Goal: Task Accomplishment & Management: Manage account settings

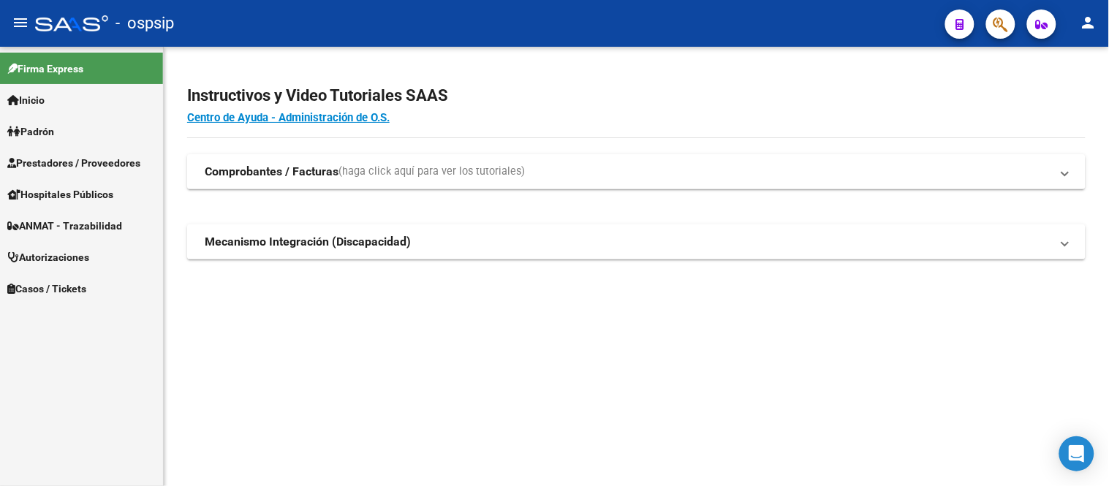
click at [73, 257] on span "Autorizaciones" at bounding box center [48, 257] width 82 height 16
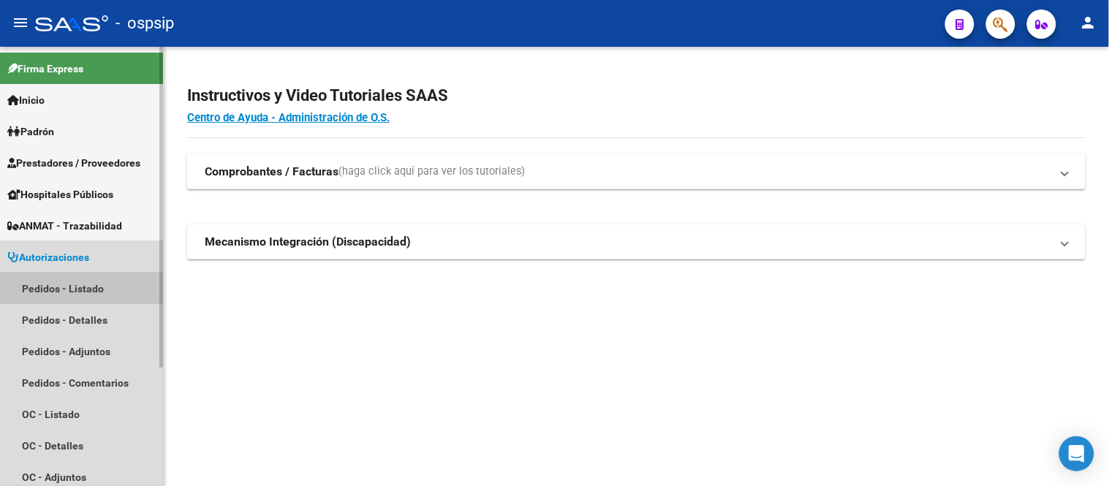
click at [69, 281] on link "Pedidos - Listado" at bounding box center [81, 288] width 163 height 31
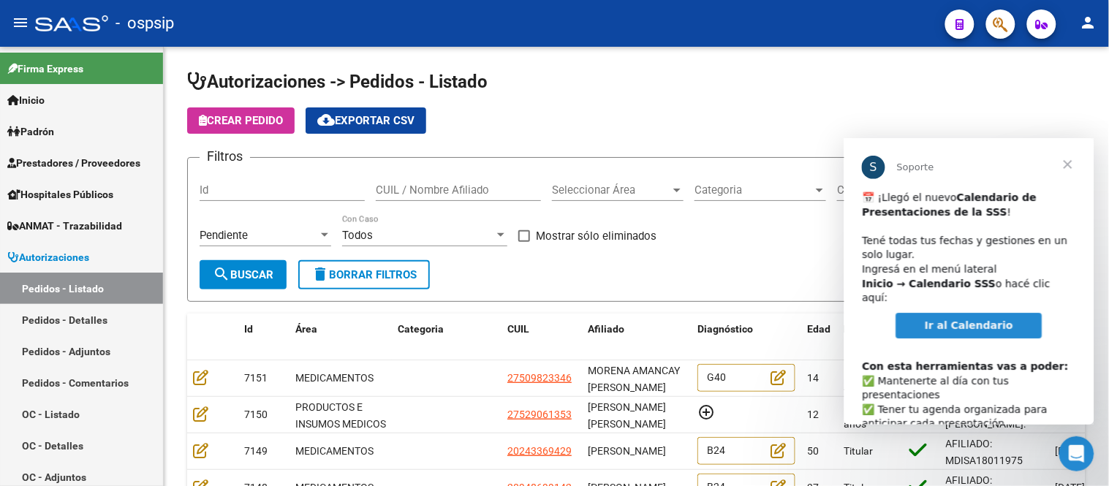
click at [1068, 167] on span "Cerrar" at bounding box center [1067, 163] width 53 height 53
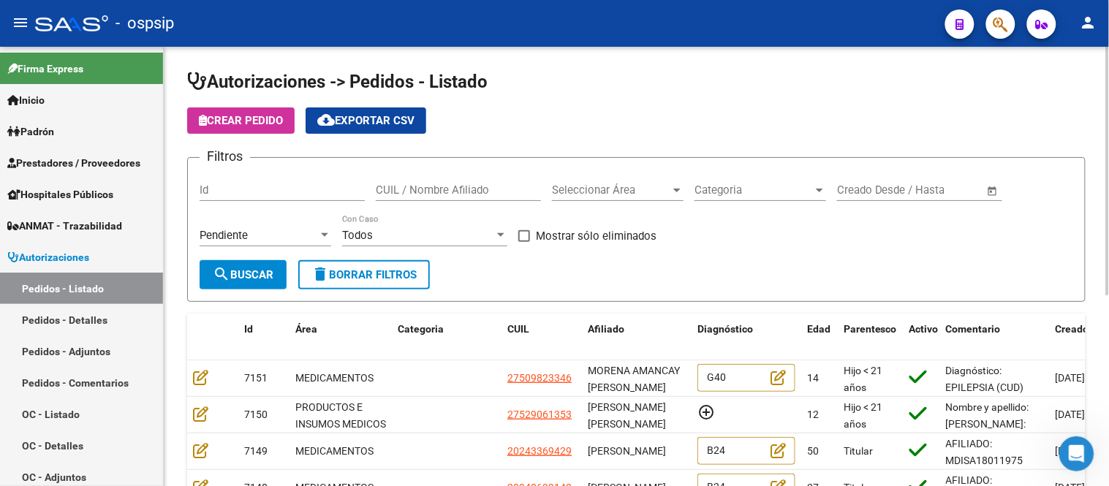
click at [593, 180] on div "Seleccionar Área Seleccionar Área" at bounding box center [618, 185] width 132 height 31
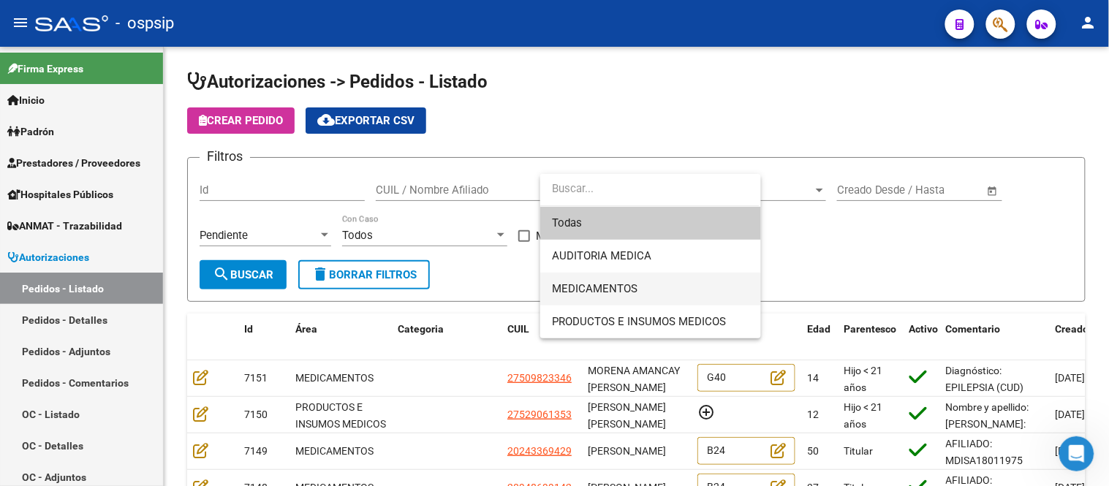
click at [590, 279] on span "MEDICAMENTOS" at bounding box center [650, 289] width 197 height 33
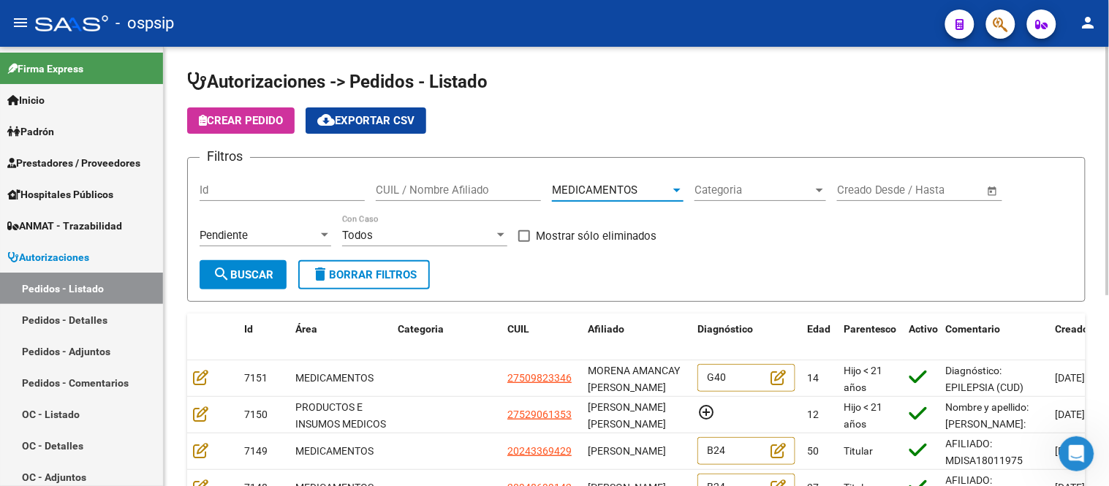
click at [225, 271] on mat-icon "search" at bounding box center [222, 274] width 18 height 18
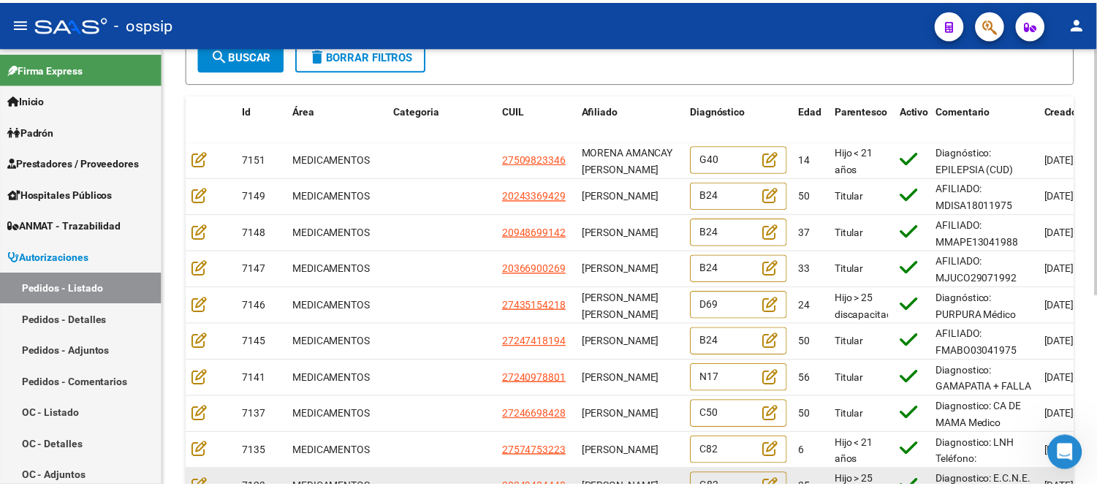
scroll to position [339, 0]
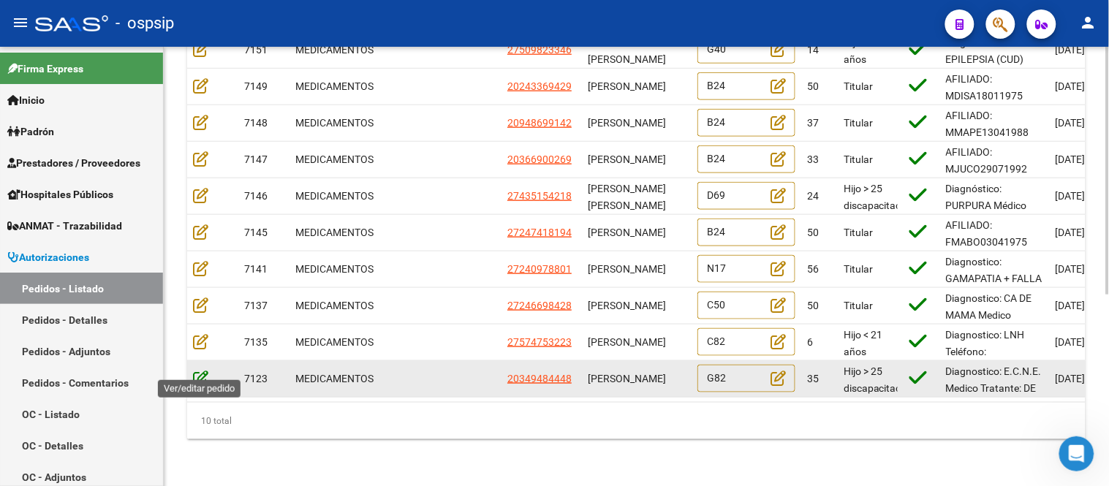
click at [205, 370] on icon at bounding box center [200, 378] width 15 height 16
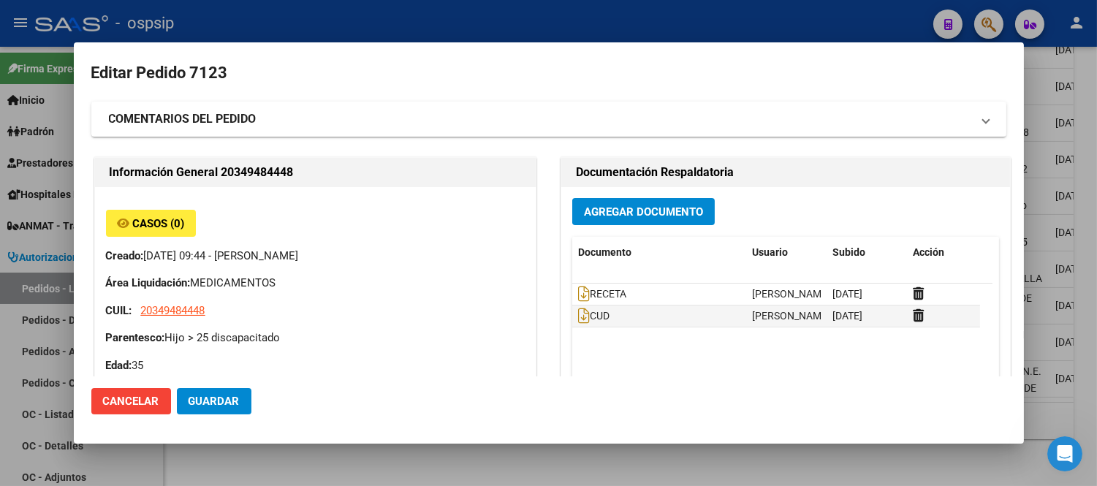
type input "[GEOGRAPHIC_DATA], LIBERTAD, CHASCOMUS 1377"
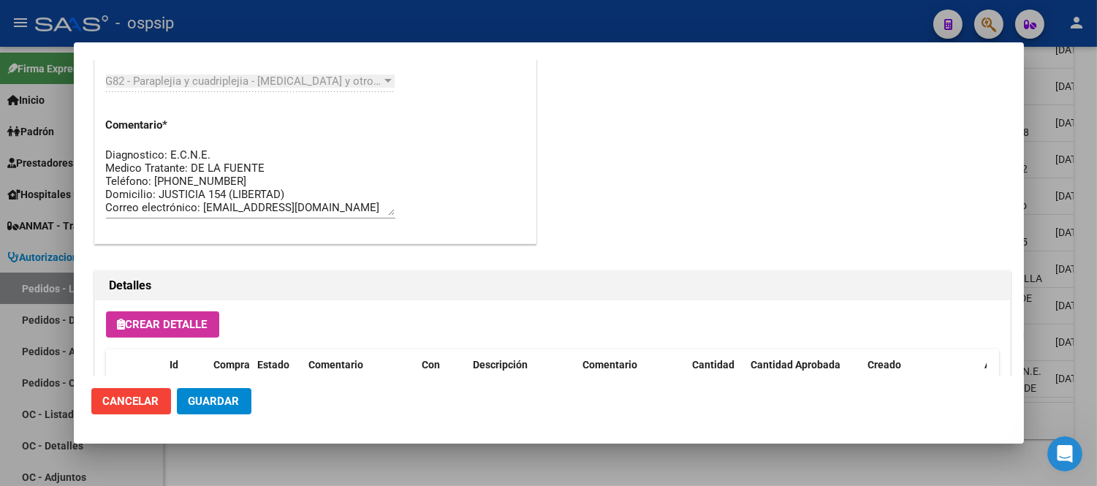
scroll to position [1056, 0]
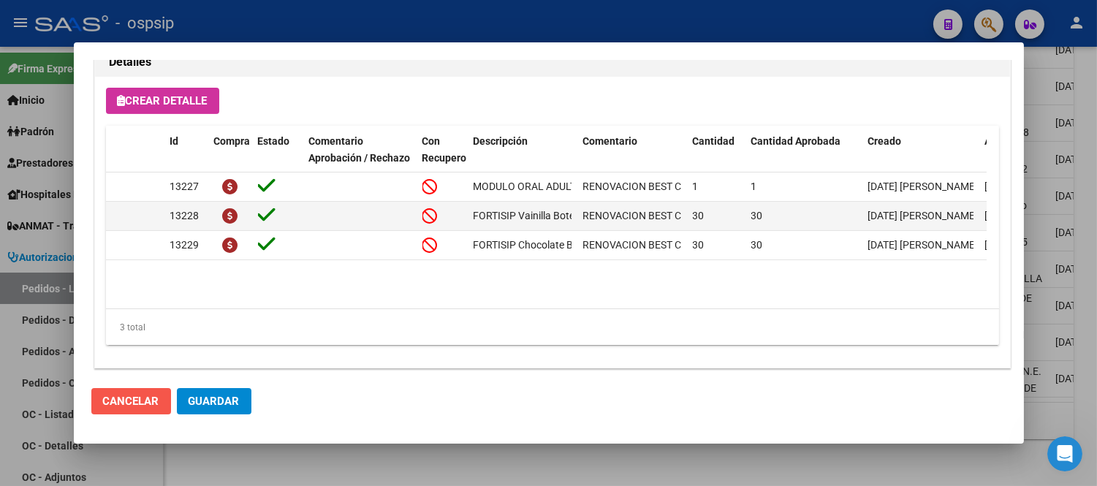
click at [133, 398] on span "Cancelar" at bounding box center [131, 401] width 56 height 13
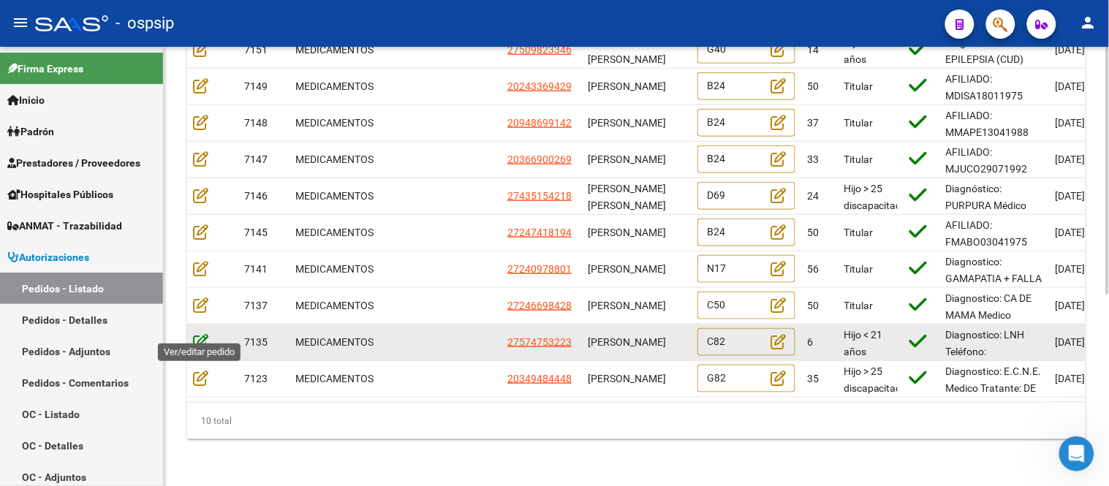
click at [198, 335] on icon at bounding box center [200, 341] width 15 height 16
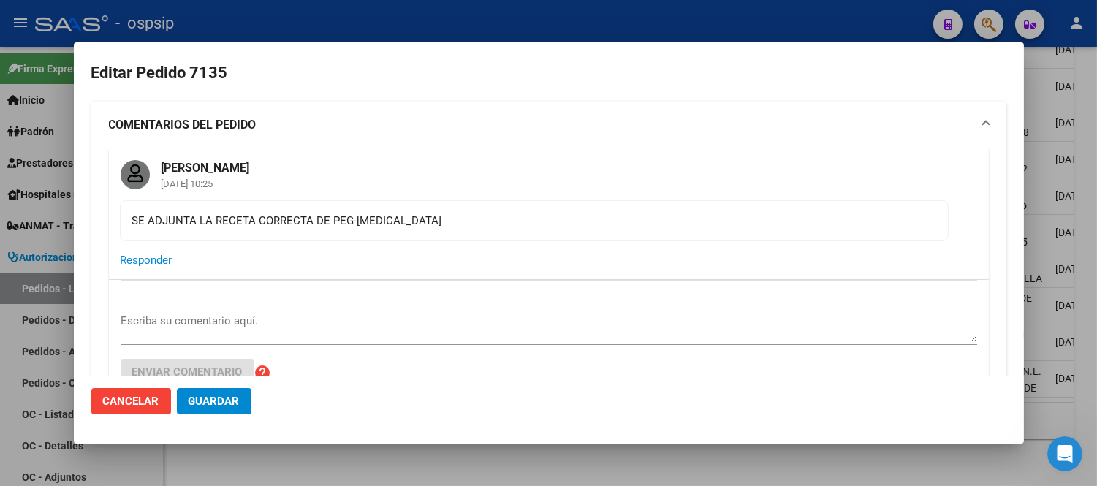
type input "[GEOGRAPHIC_DATA], [PERSON_NAME], [PERSON_NAME] 4375"
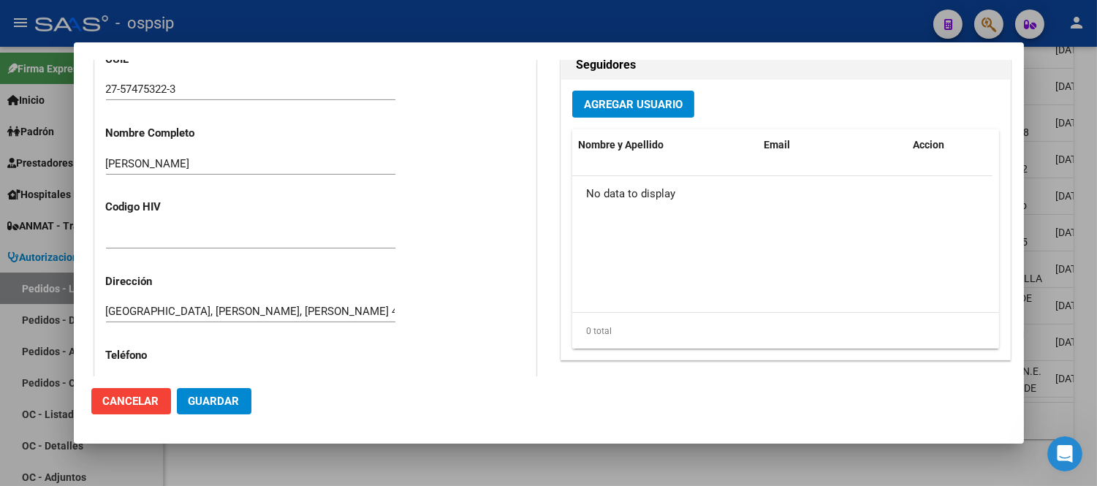
scroll to position [731, 0]
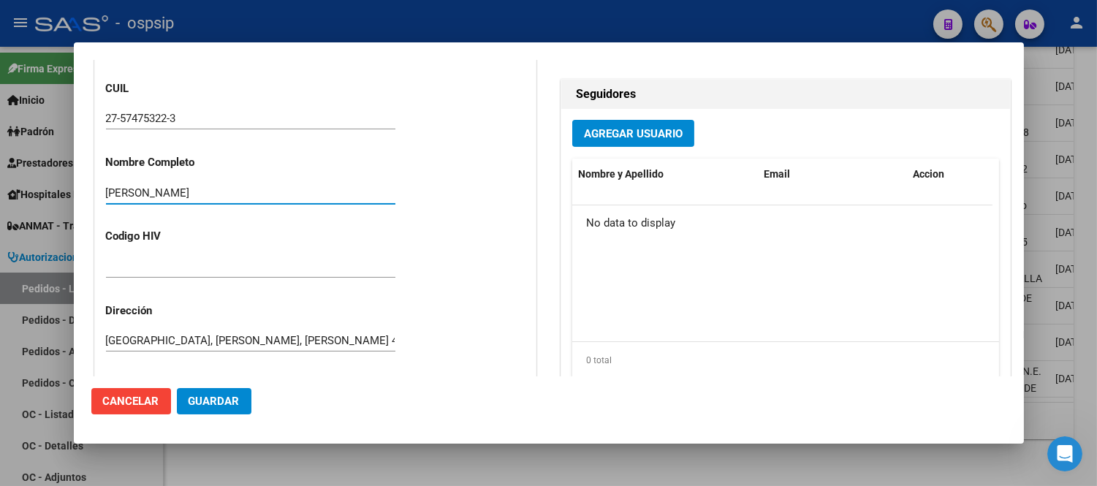
drag, startPoint x: 325, startPoint y: 194, endPoint x: 105, endPoint y: 181, distance: 221.2
click at [105, 181] on div "Casos (0) Creado: [DATE] 11:05 - [PERSON_NAME] Área Liquidación: MEDICAMENTOS C…" at bounding box center [315, 207] width 441 height 888
click at [228, 234] on p "Codigo HIV" at bounding box center [169, 236] width 126 height 17
click at [140, 415] on mat-dialog-actions "Cancelar Guardar" at bounding box center [548, 402] width 915 height 50
click at [140, 403] on span "Cancelar" at bounding box center [131, 401] width 56 height 13
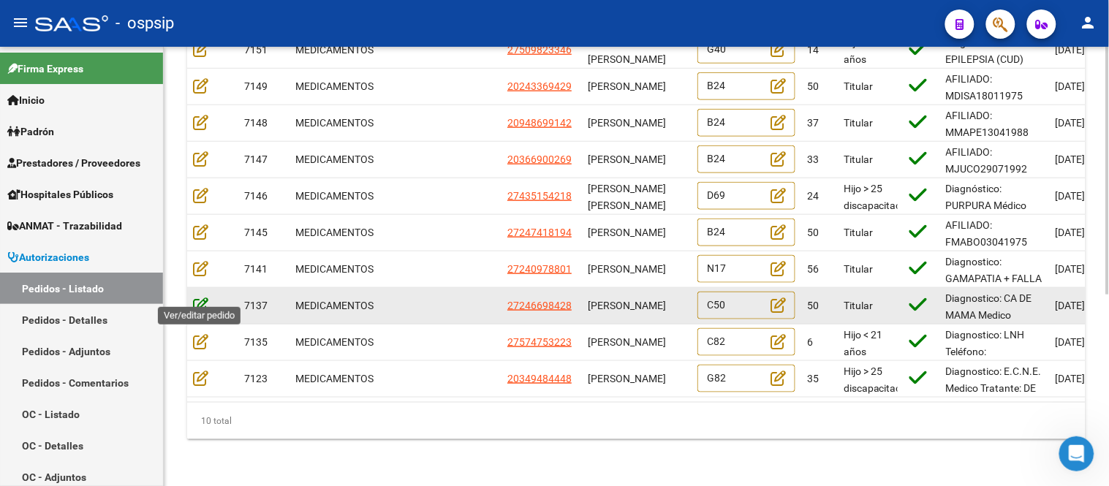
click at [203, 297] on icon at bounding box center [200, 305] width 15 height 16
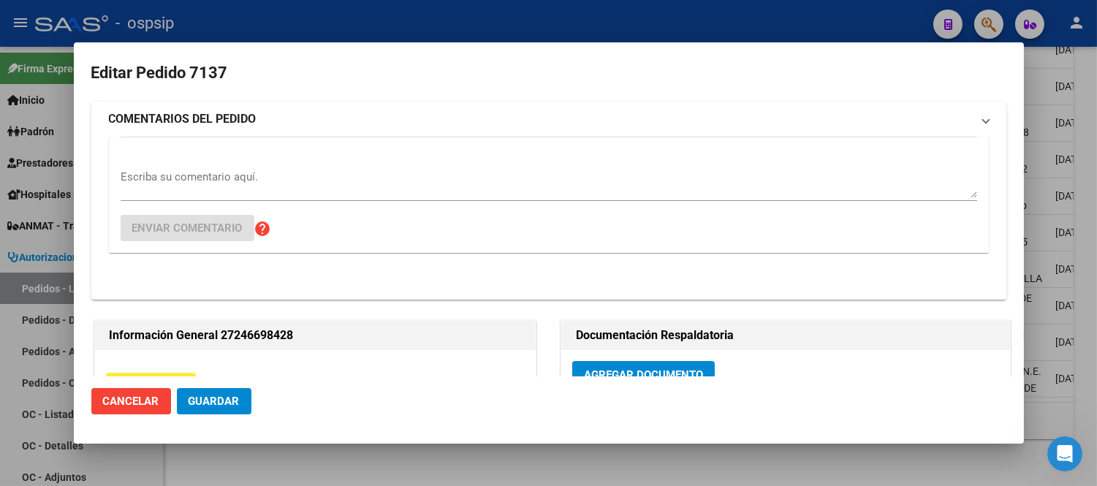
type input "[GEOGRAPHIC_DATA], [GEOGRAPHIC_DATA], [PERSON_NAME][GEOGRAPHIC_DATA][PERSON_NAM…"
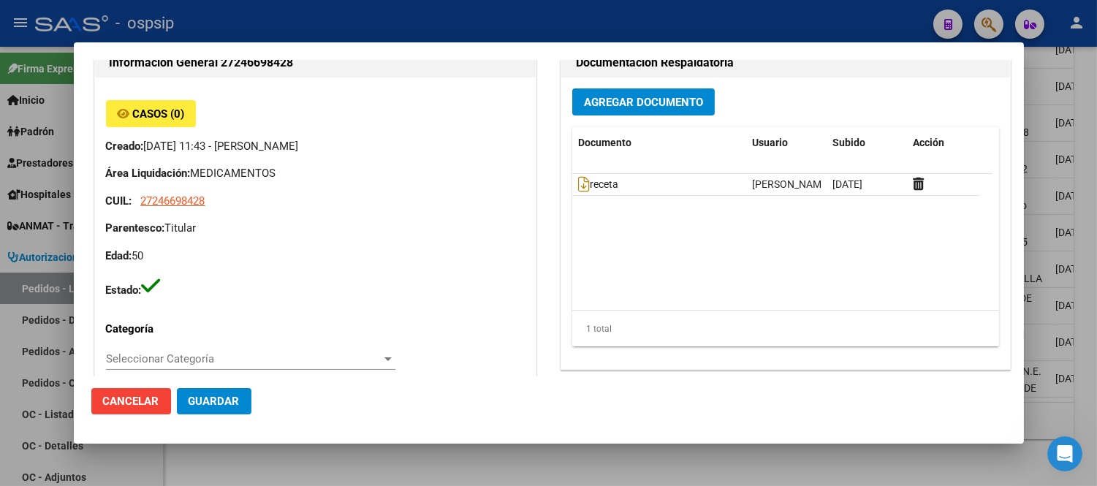
scroll to position [325, 0]
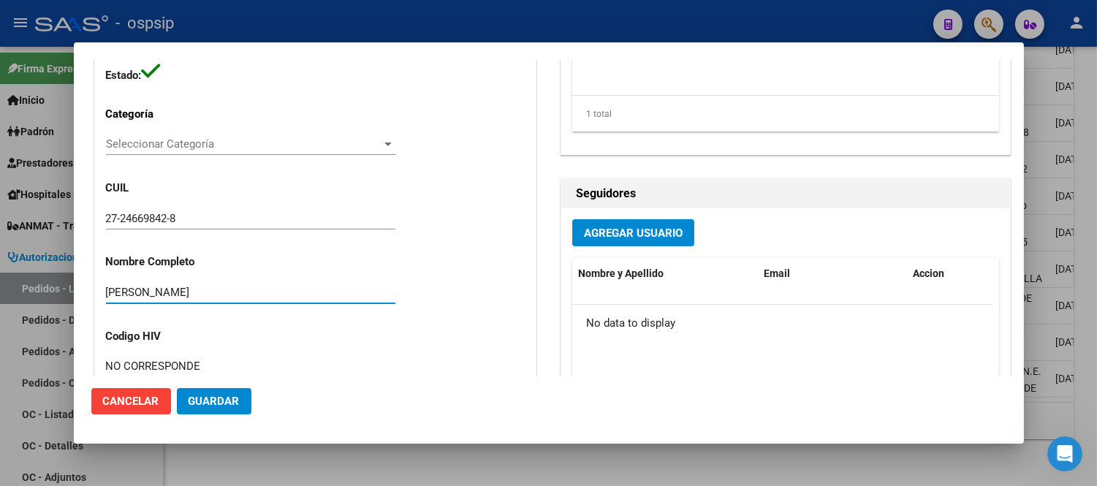
drag, startPoint x: 243, startPoint y: 293, endPoint x: 74, endPoint y: 290, distance: 169.7
click at [74, 290] on mat-dialog-content "Editar Pedido 7137 COMENTARIOS DEL PEDIDO Escriba su comentario aquí. Enviar co…" at bounding box center [549, 218] width 951 height 316
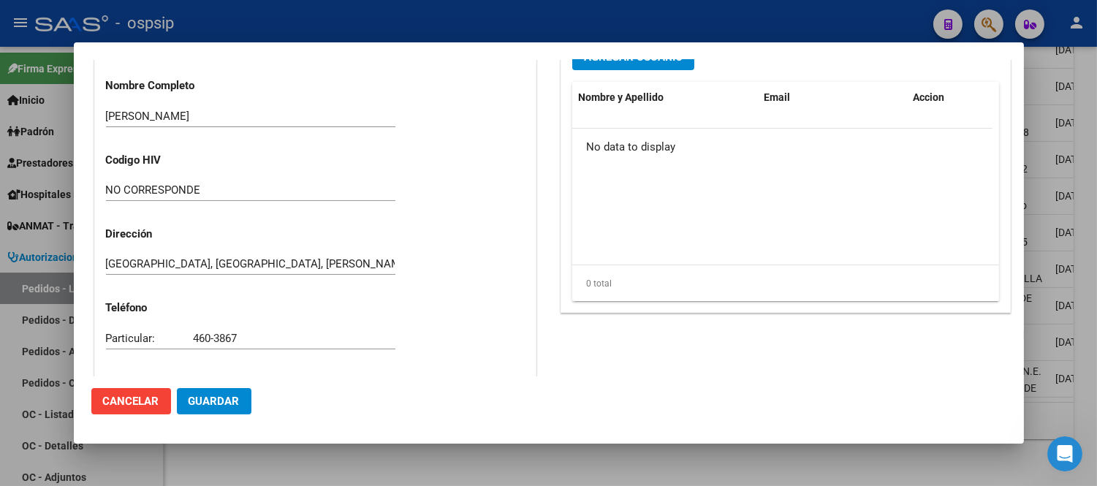
scroll to position [420, 0]
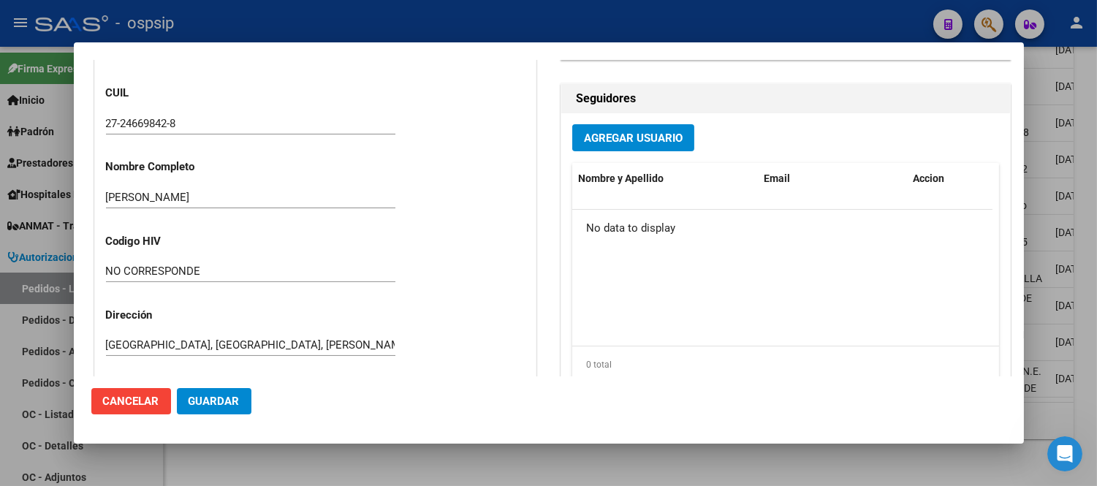
click at [201, 194] on input "[PERSON_NAME]" at bounding box center [251, 197] width 290 height 13
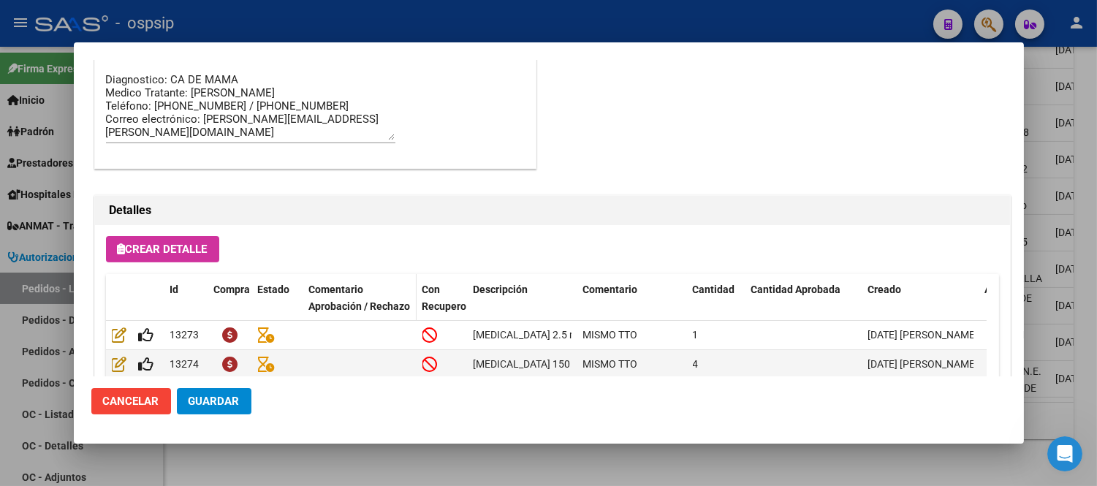
scroll to position [1070, 0]
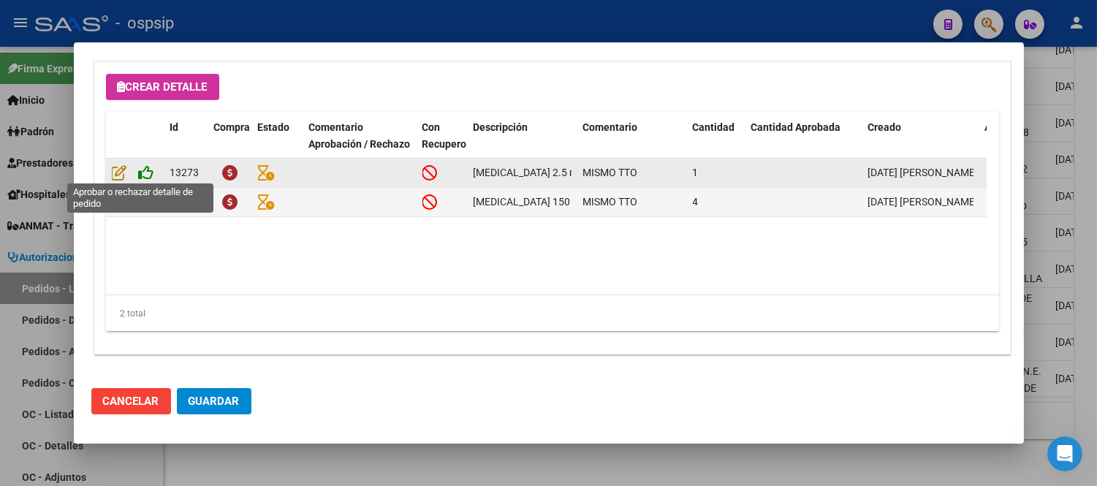
click at [140, 165] on icon at bounding box center [146, 173] width 15 height 16
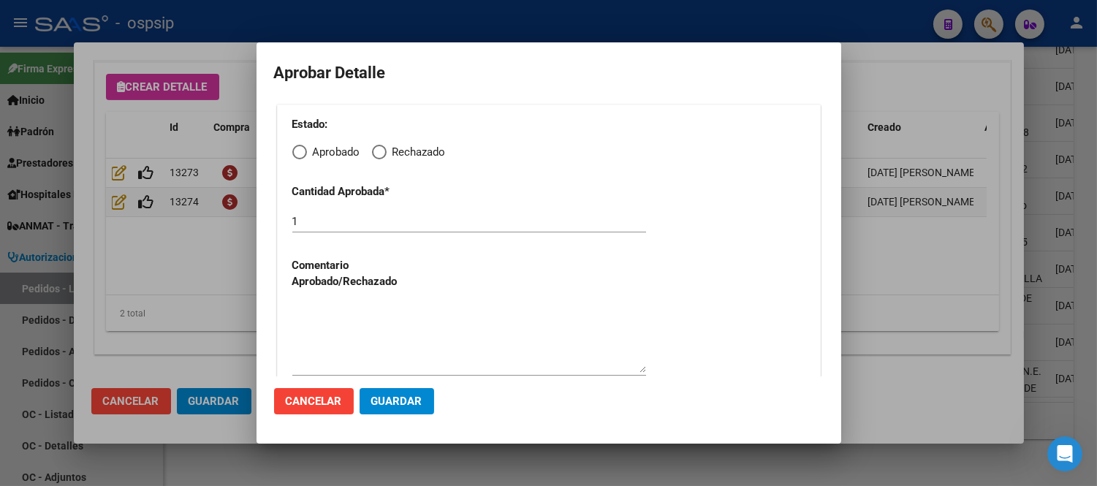
click at [298, 151] on span "Elija una opción" at bounding box center [299, 152] width 15 height 15
click at [298, 151] on input "Aprobado" at bounding box center [299, 152] width 15 height 15
radio input "true"
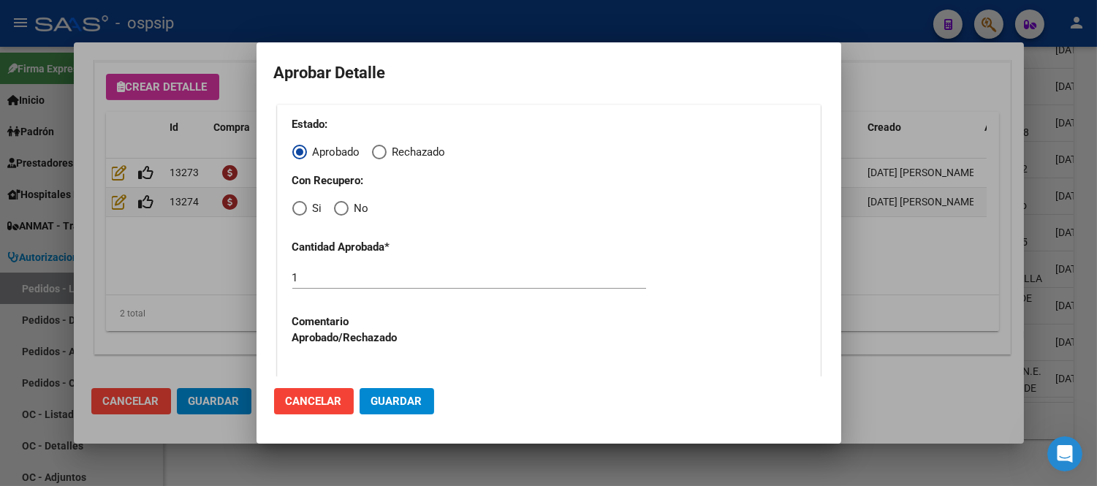
click at [300, 212] on span "Elija una opción" at bounding box center [299, 208] width 15 height 15
click at [300, 212] on input "Si" at bounding box center [299, 208] width 15 height 15
radio input "true"
click at [382, 405] on span "Guardar" at bounding box center [396, 401] width 51 height 13
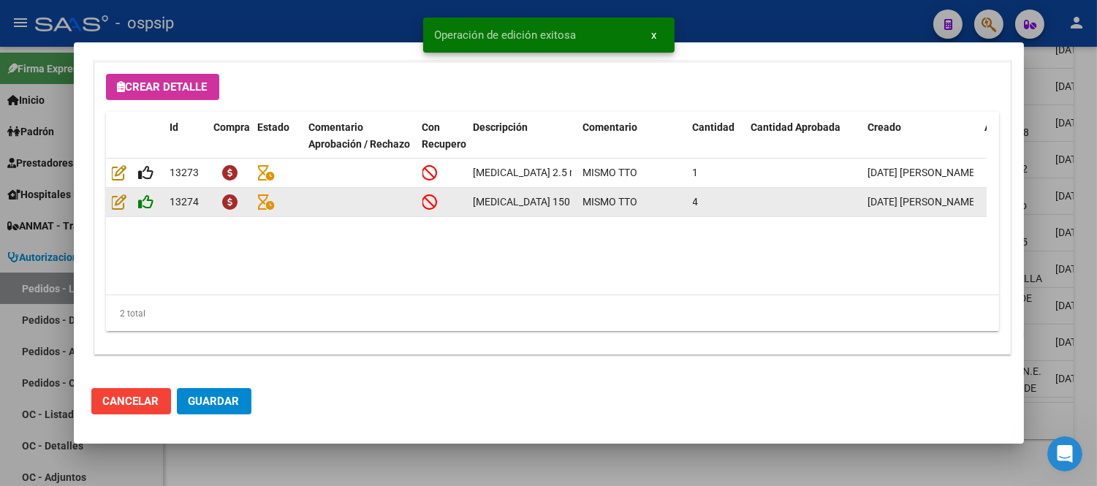
type input "[GEOGRAPHIC_DATA], [GEOGRAPHIC_DATA], [PERSON_NAME][GEOGRAPHIC_DATA][PERSON_NAM…"
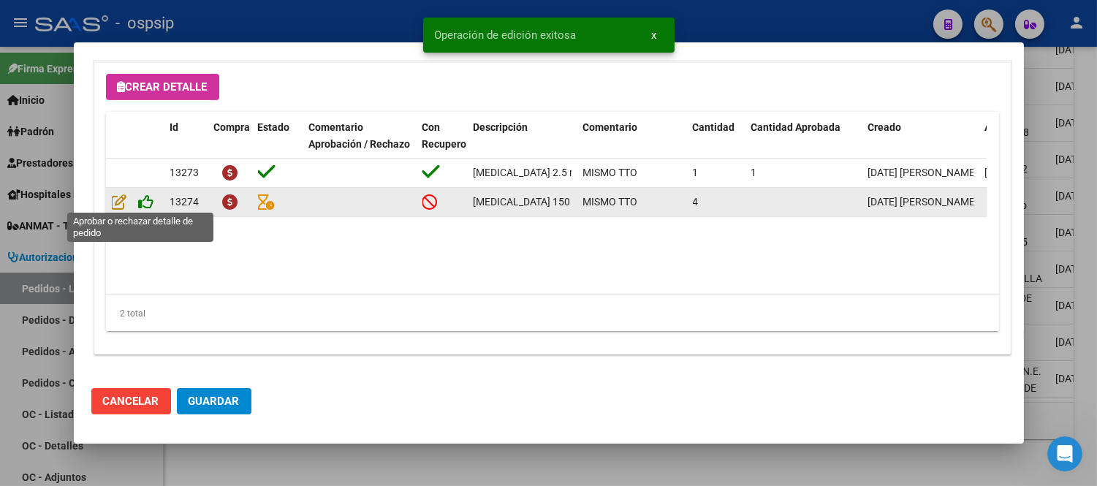
click at [139, 200] on icon at bounding box center [146, 202] width 15 height 16
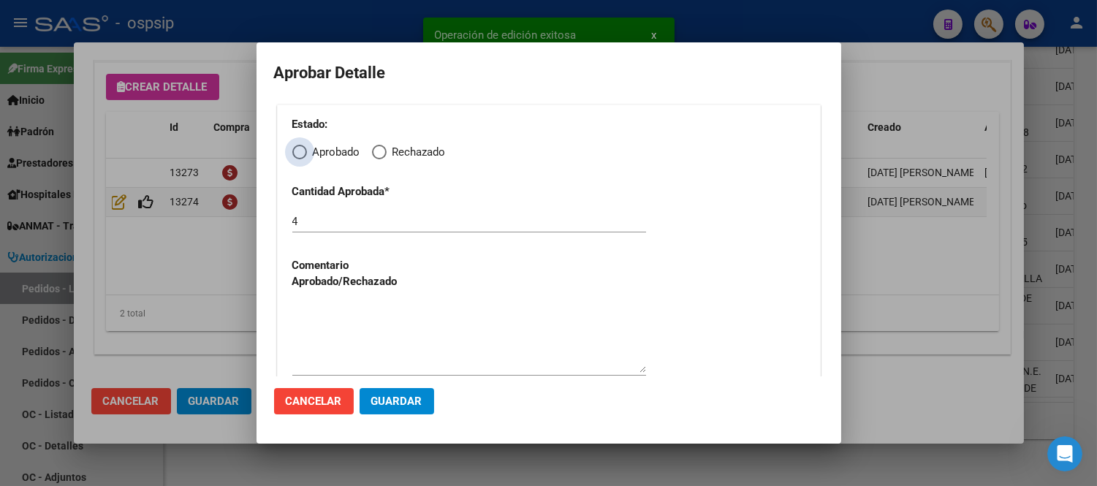
click at [303, 152] on span "Elija una opción" at bounding box center [299, 152] width 15 height 15
click at [303, 152] on input "Aprobado" at bounding box center [299, 152] width 15 height 15
radio input "true"
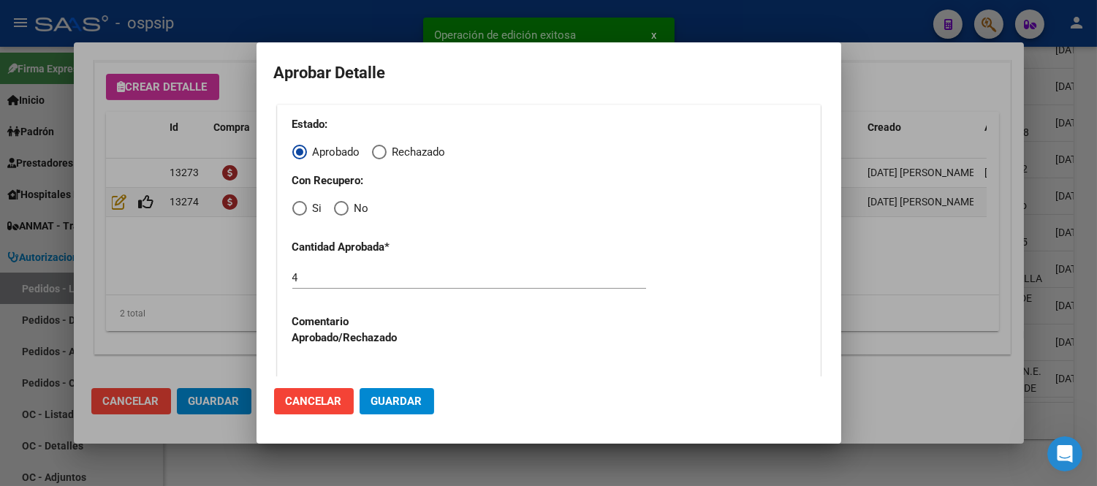
click at [301, 207] on span "Elija una opción" at bounding box center [299, 208] width 15 height 15
click at [301, 207] on input "Si" at bounding box center [299, 208] width 15 height 15
radio input "true"
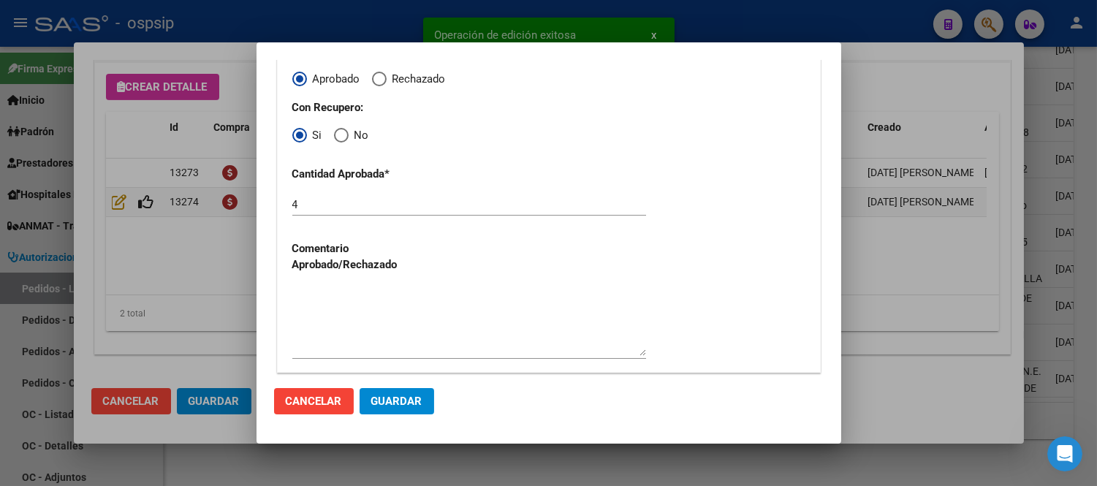
click at [383, 402] on span "Guardar" at bounding box center [396, 401] width 51 height 13
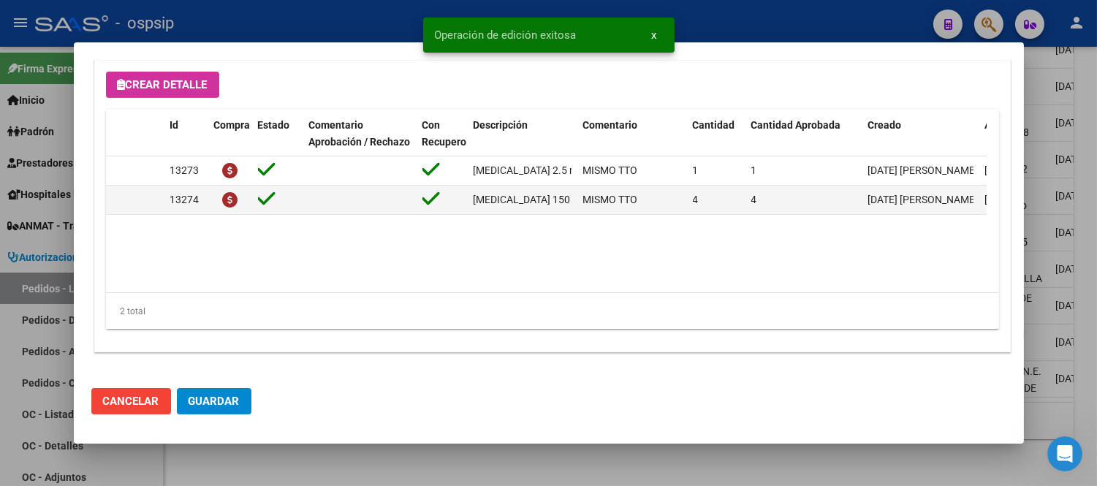
scroll to position [1070, 0]
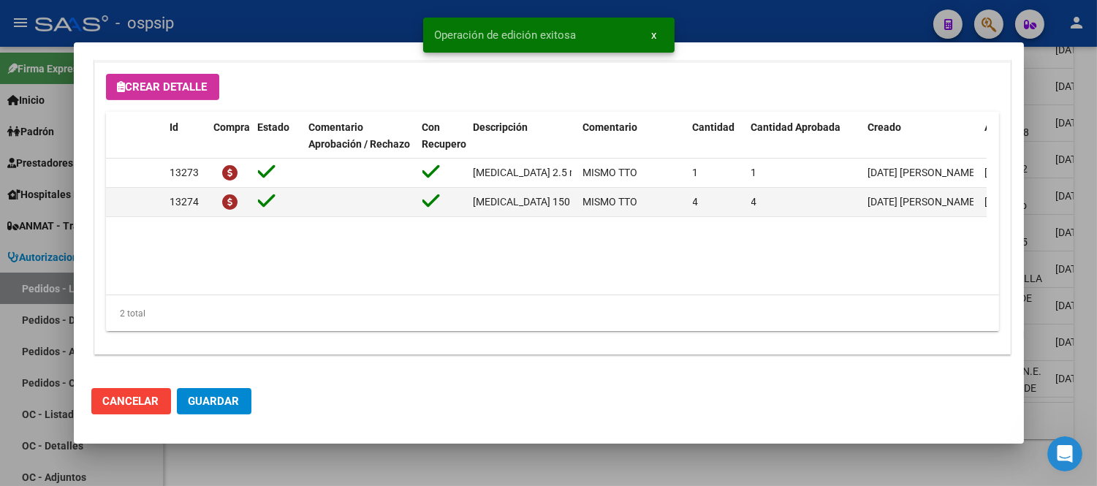
click at [197, 395] on span "Guardar" at bounding box center [214, 401] width 51 height 13
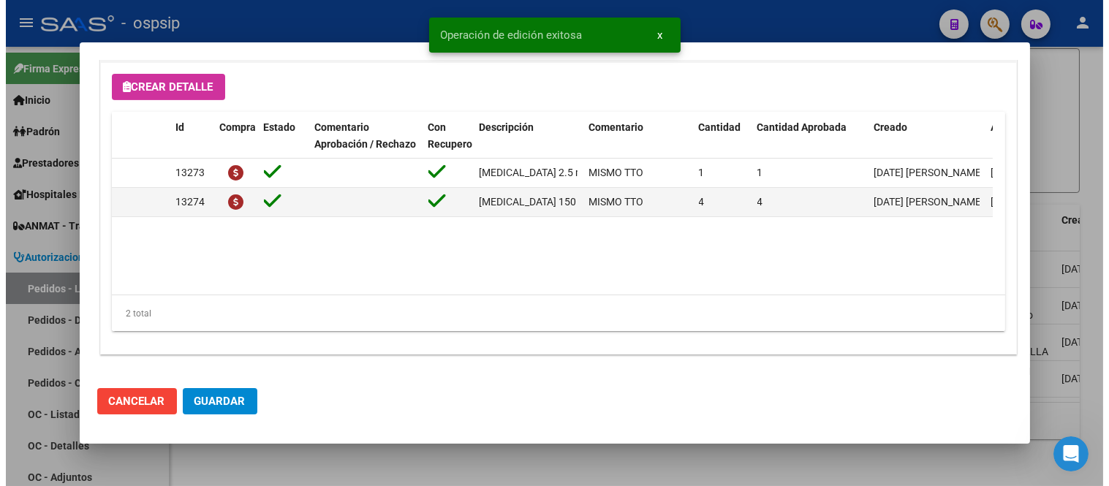
scroll to position [120, 0]
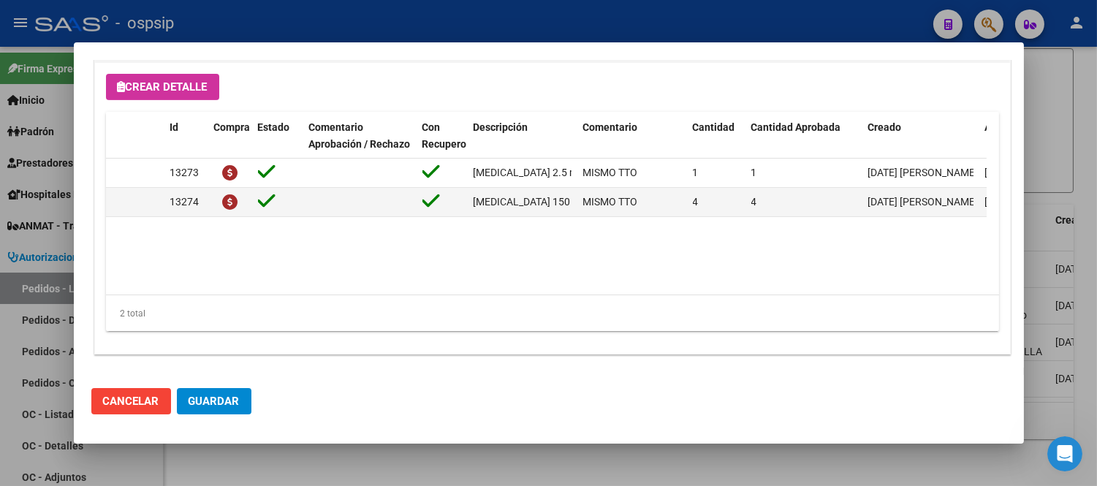
click at [207, 409] on button "Guardar" at bounding box center [214, 401] width 75 height 26
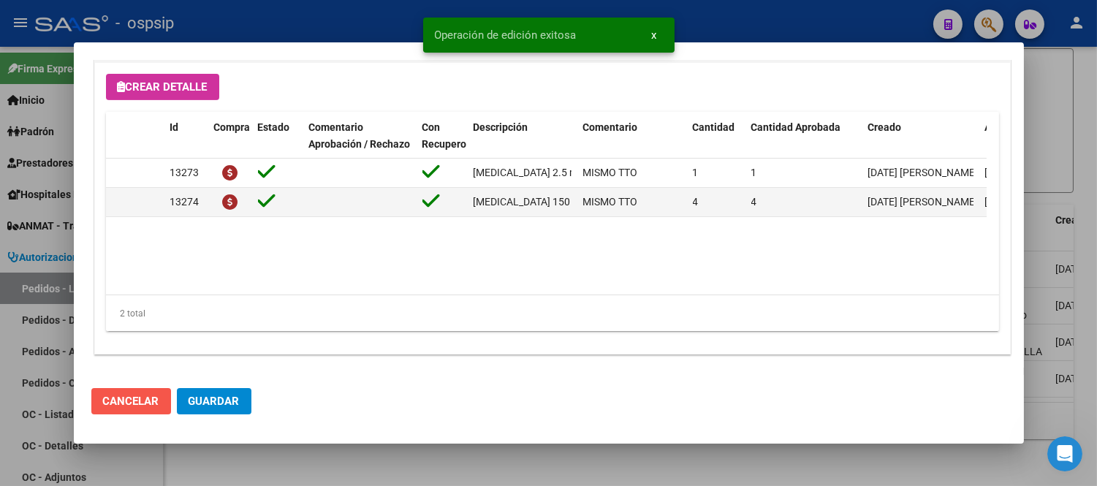
click at [140, 413] on button "Cancelar" at bounding box center [131, 401] width 80 height 26
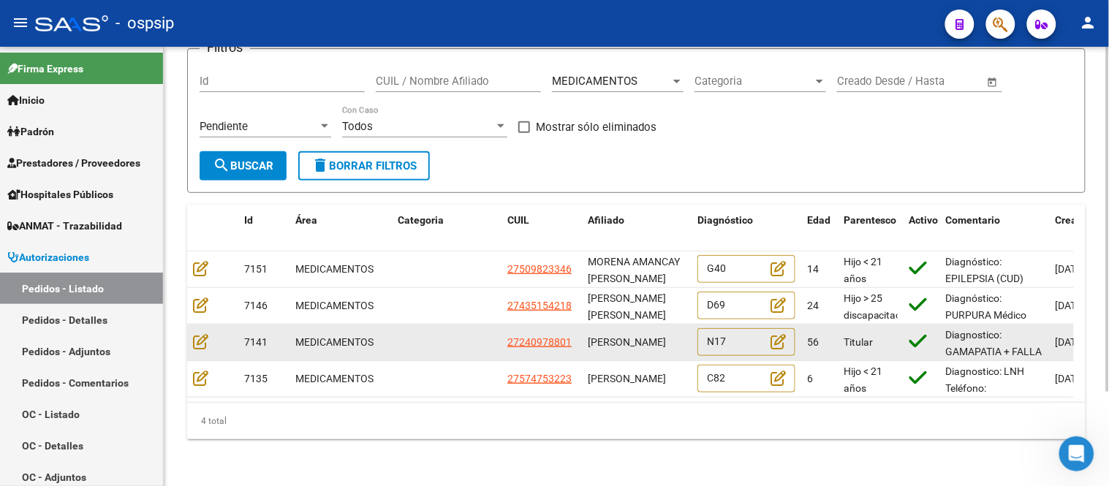
scroll to position [1, 0]
drag, startPoint x: 587, startPoint y: 323, endPoint x: 632, endPoint y: 340, distance: 48.4
click at [632, 340] on span "[PERSON_NAME]" at bounding box center [627, 342] width 78 height 12
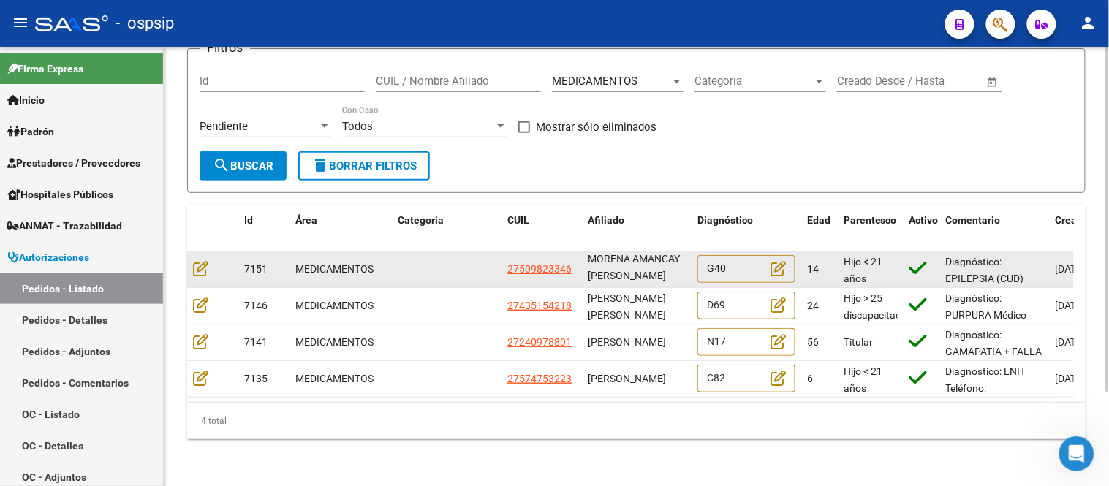
drag, startPoint x: 592, startPoint y: 250, endPoint x: 631, endPoint y: 267, distance: 42.2
click at [631, 267] on div "MORENA AMANCAY [PERSON_NAME]" at bounding box center [637, 268] width 98 height 31
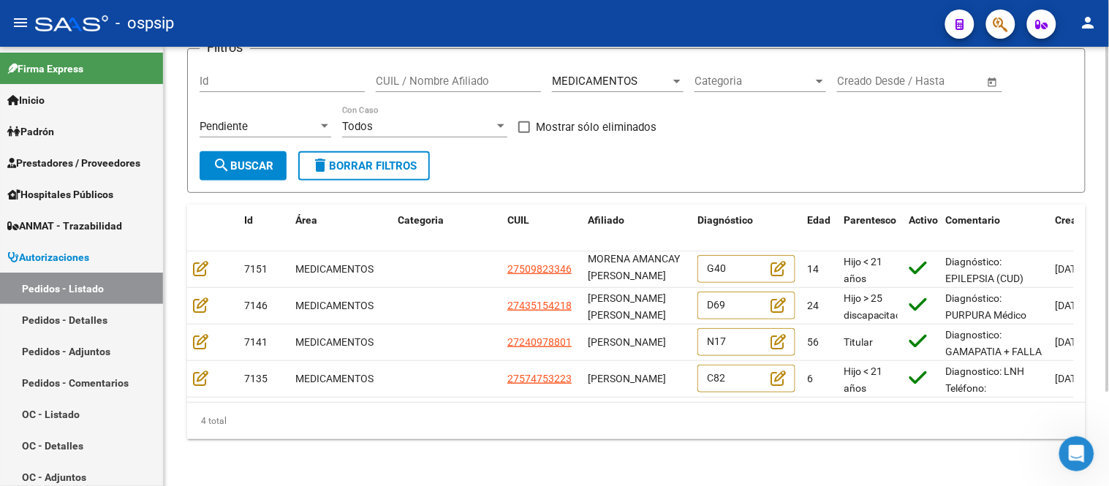
copy span "MORENA AMANCAY [PERSON_NAME]"
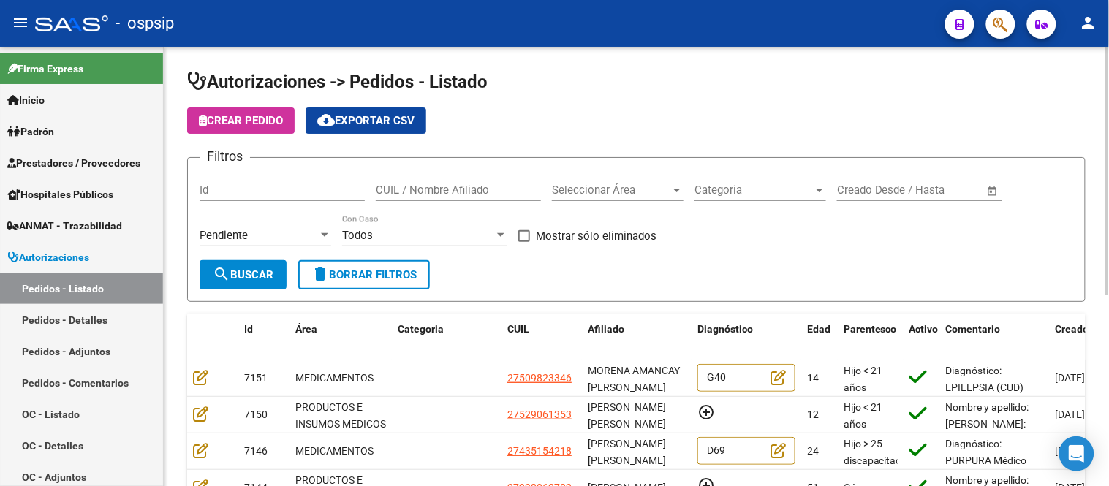
click at [421, 196] on input "CUIL / Nombre Afiliado" at bounding box center [458, 190] width 165 height 13
paste input "[PERSON_NAME]"
type input "[PERSON_NAME]"
click at [253, 238] on div "Pendiente" at bounding box center [259, 235] width 118 height 13
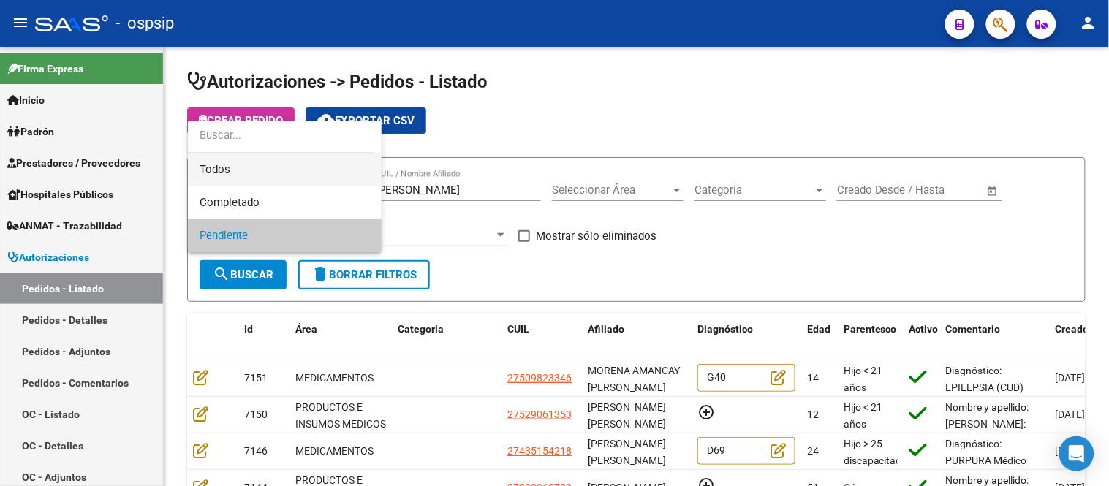
click at [229, 169] on span "Todos" at bounding box center [285, 170] width 170 height 33
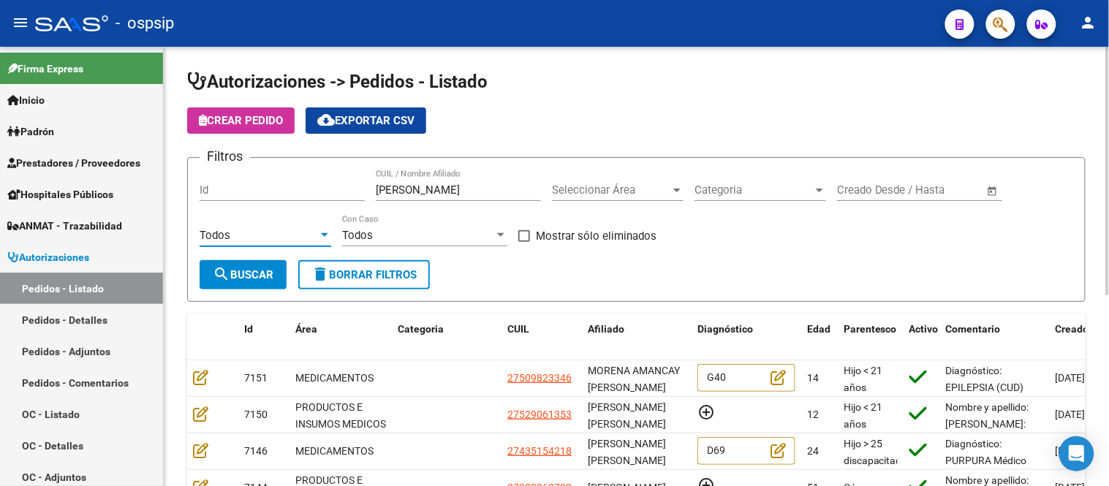
click at [237, 279] on span "search Buscar" at bounding box center [243, 274] width 61 height 13
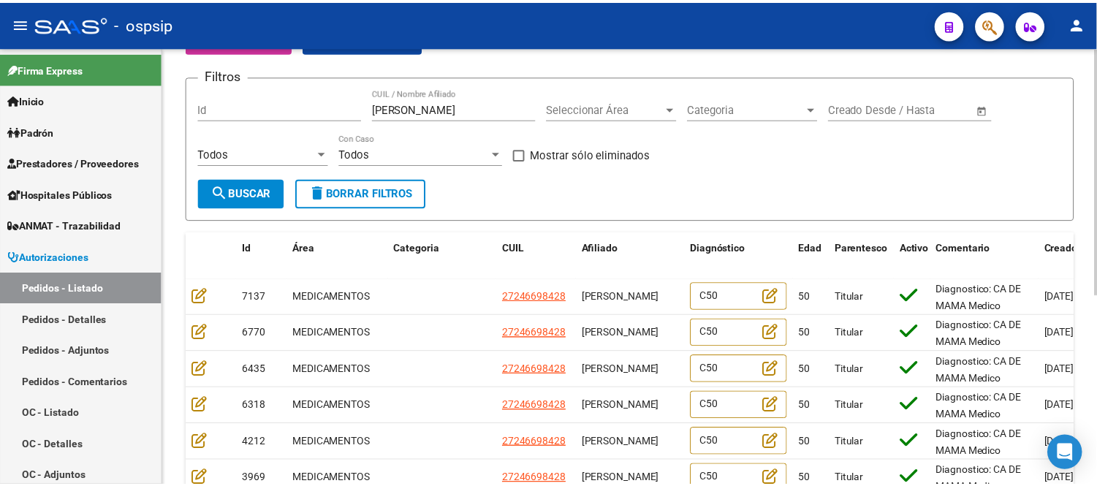
scroll to position [162, 0]
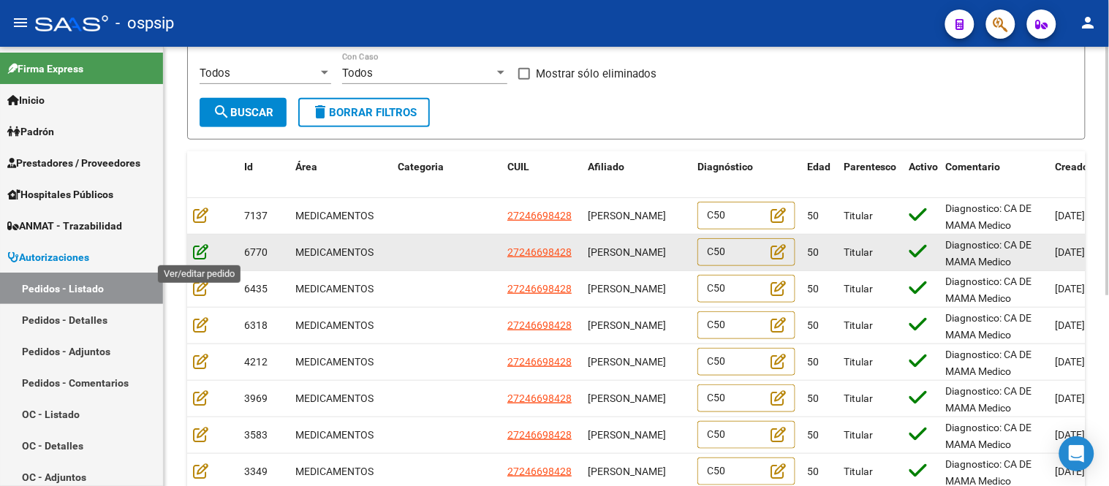
click at [199, 252] on icon at bounding box center [200, 251] width 15 height 16
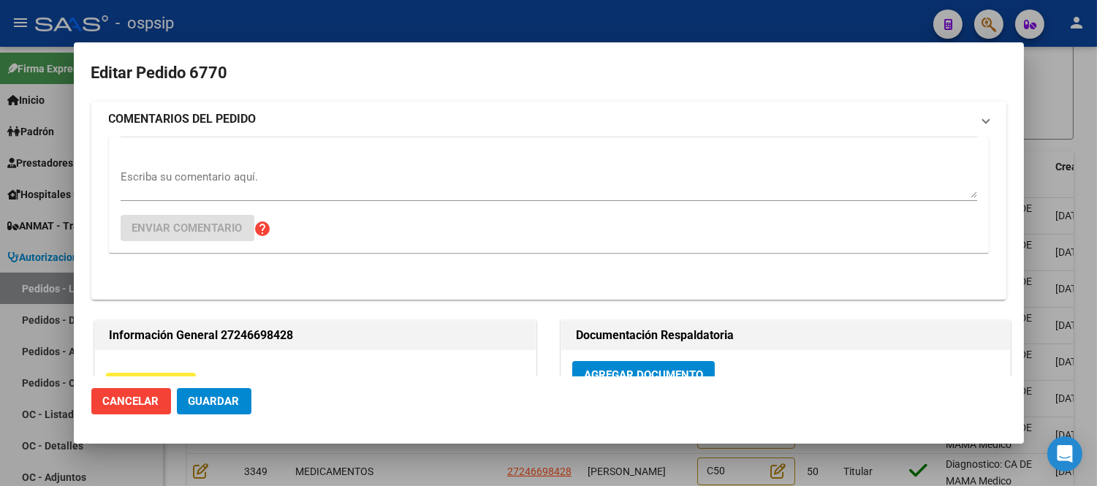
type input "[GEOGRAPHIC_DATA], [GEOGRAPHIC_DATA], [PERSON_NAME][GEOGRAPHIC_DATA][PERSON_NAM…"
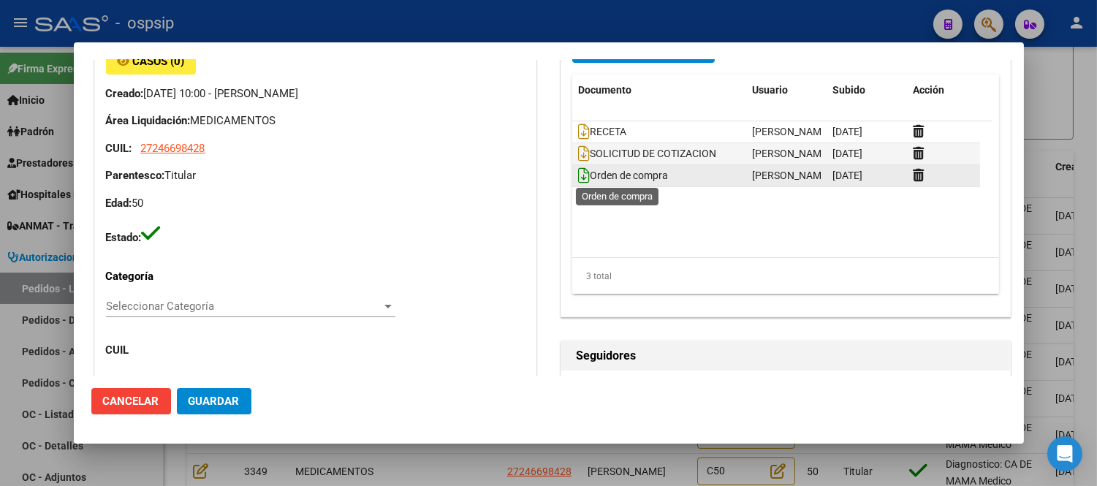
click at [579, 173] on icon at bounding box center [584, 175] width 12 height 16
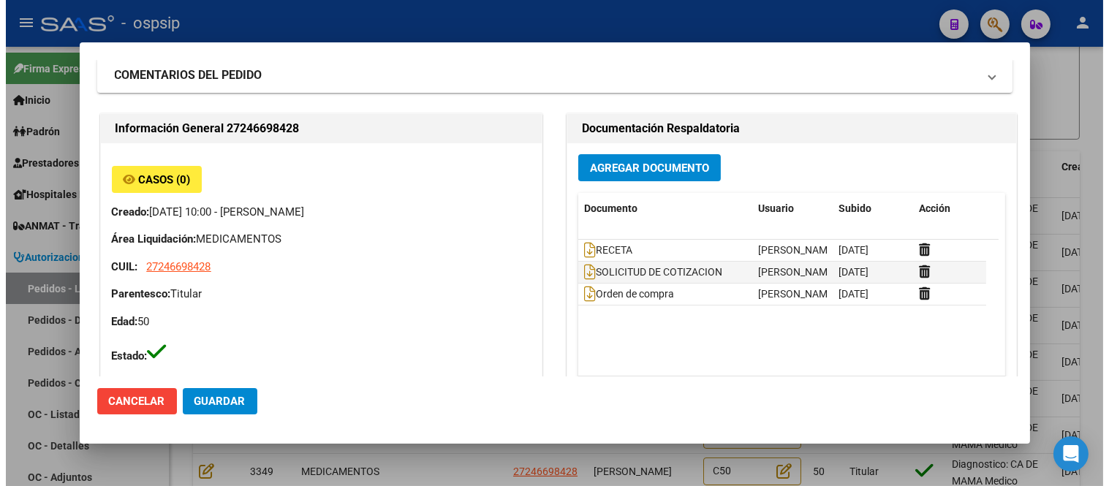
scroll to position [0, 0]
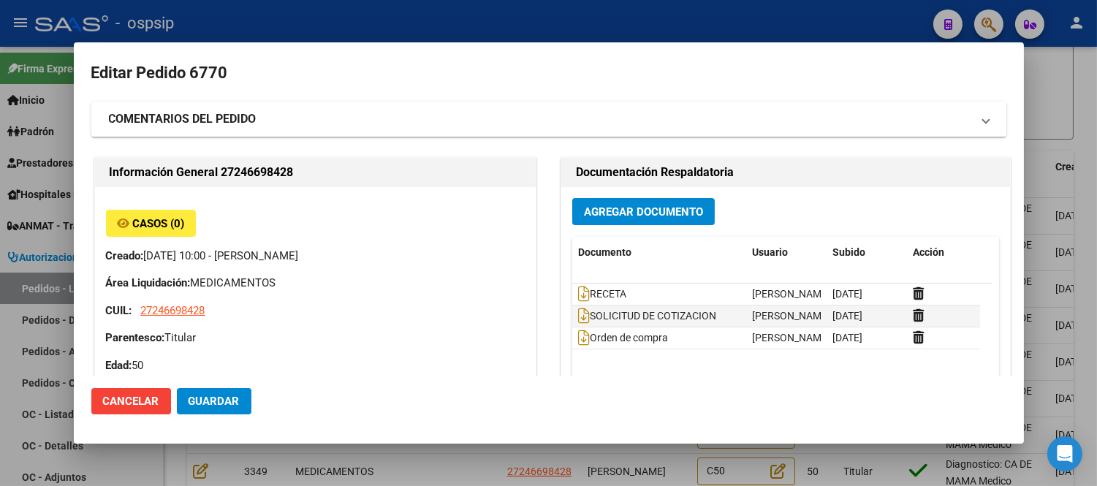
click at [208, 395] on span "Guardar" at bounding box center [214, 401] width 51 height 13
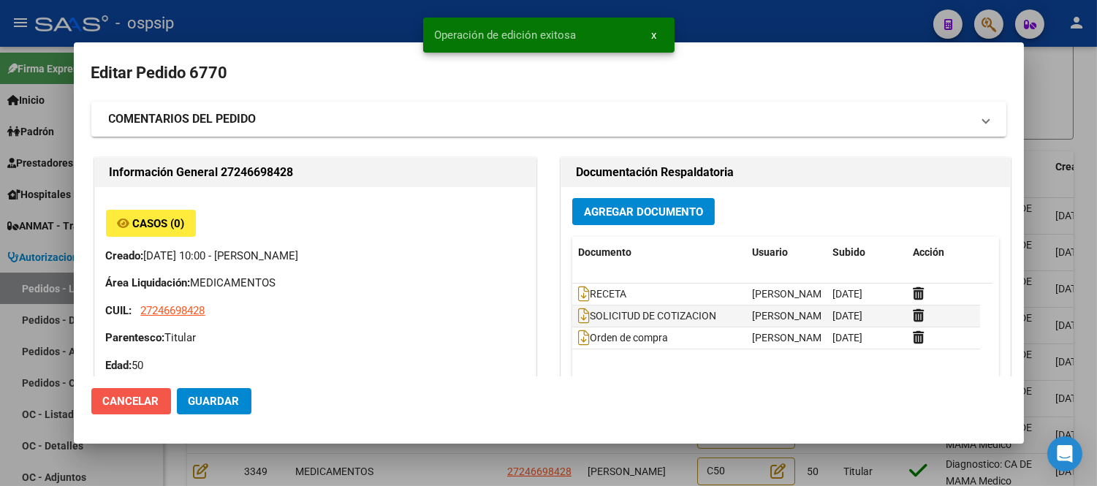
click at [120, 405] on span "Cancelar" at bounding box center [131, 401] width 56 height 13
